Goal: Task Accomplishment & Management: Complete application form

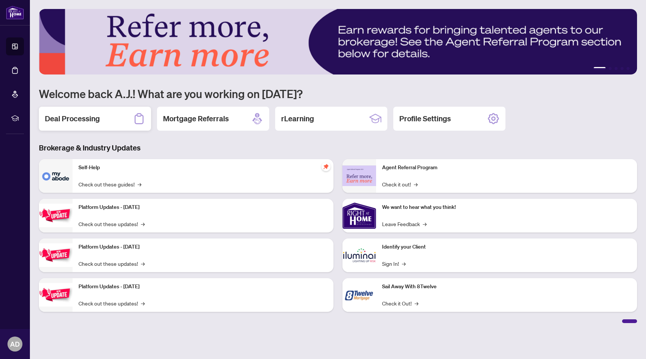
click at [98, 121] on h2 "Deal Processing" at bounding box center [72, 118] width 55 height 10
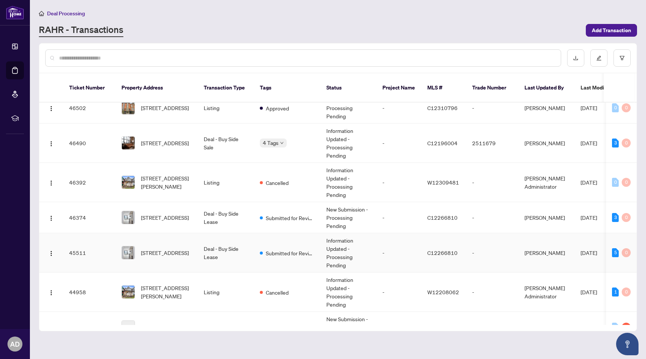
scroll to position [81, 0]
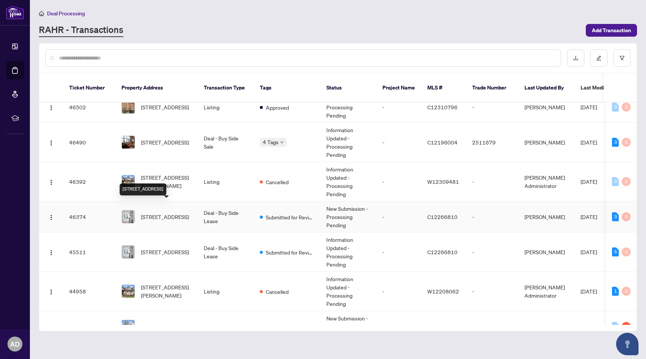
click at [180, 212] on span "[STREET_ADDRESS]" at bounding box center [165, 216] width 48 height 8
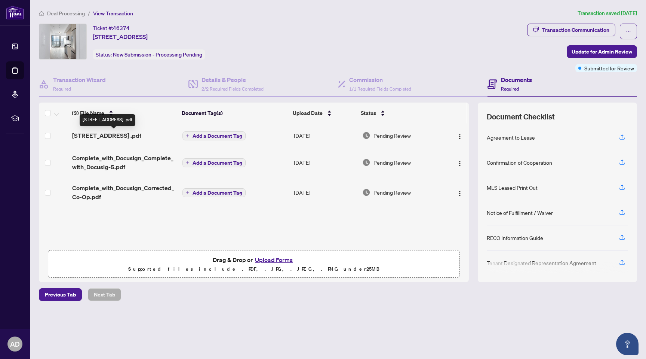
click at [141, 136] on span "[STREET_ADDRESS] .pdf" at bounding box center [106, 135] width 69 height 9
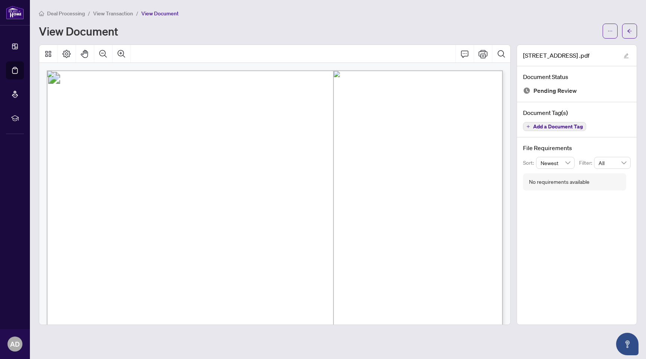
click at [123, 14] on span "View Transaction" at bounding box center [113, 13] width 40 height 7
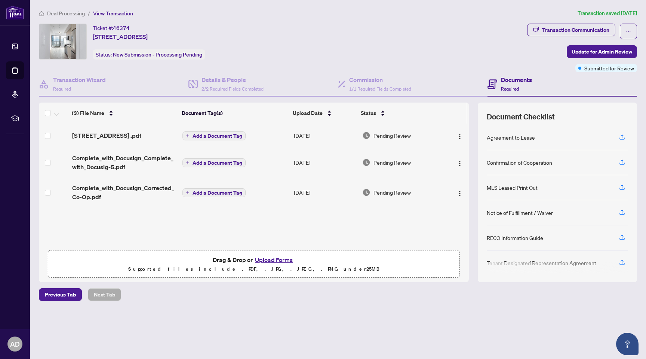
click at [274, 257] on button "Upload Forms" at bounding box center [274, 260] width 42 height 10
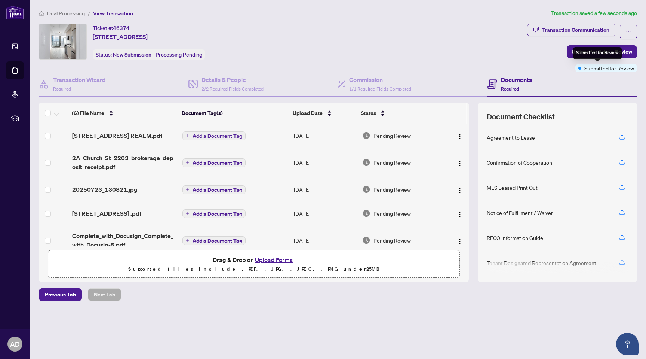
click at [595, 49] on div "Submitted for Review" at bounding box center [597, 53] width 49 height 12
click at [630, 50] on span "Update for Admin Review" at bounding box center [602, 52] width 61 height 12
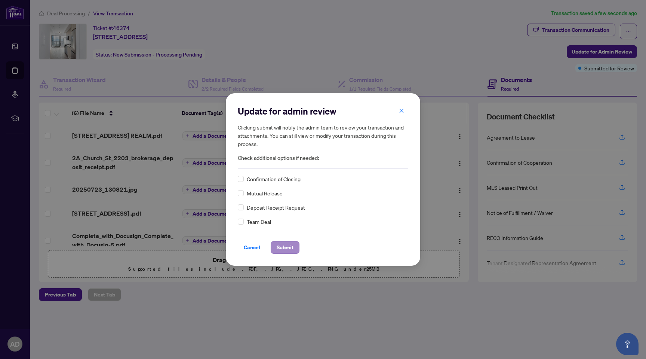
click at [282, 243] on span "Submit" at bounding box center [285, 247] width 17 height 12
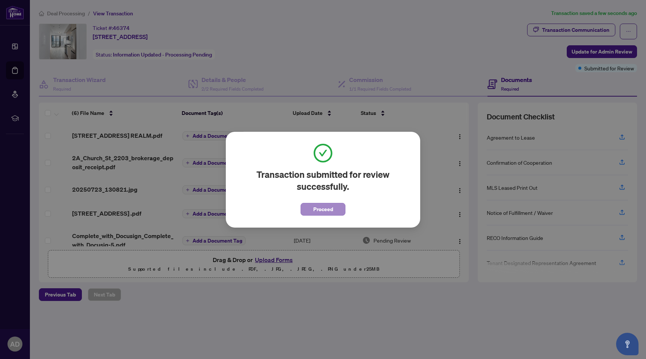
click at [335, 210] on button "Proceed" at bounding box center [323, 209] width 45 height 13
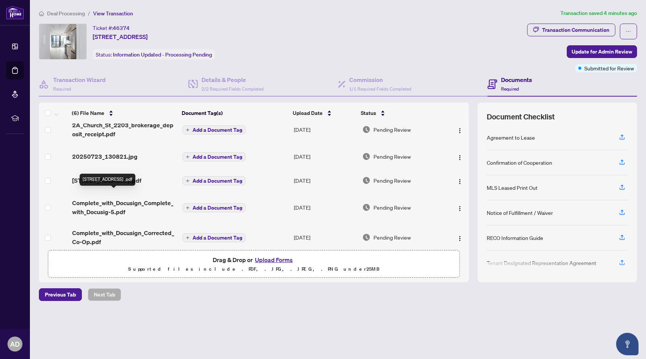
scroll to position [34, 0]
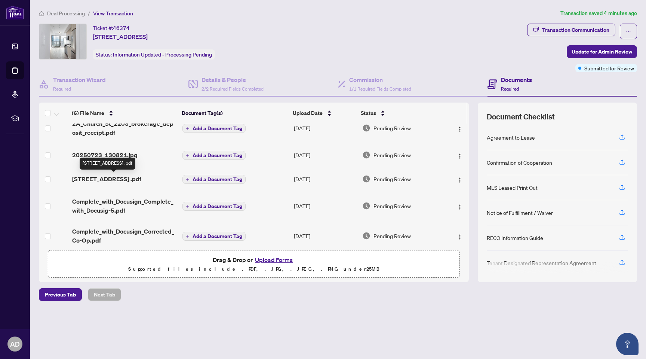
click at [132, 176] on span "[STREET_ADDRESS] .pdf" at bounding box center [106, 178] width 69 height 9
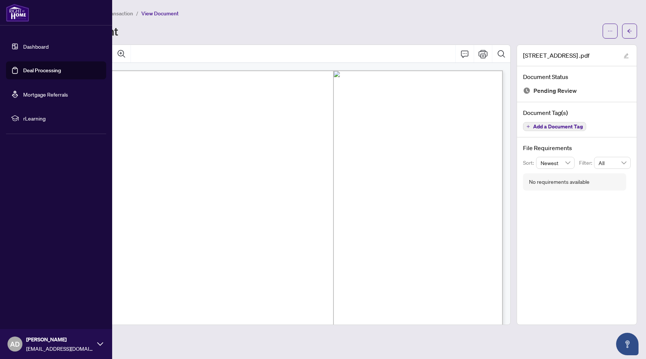
click at [23, 71] on link "Deal Processing" at bounding box center [42, 70] width 38 height 7
